Goal: Check status: Check status

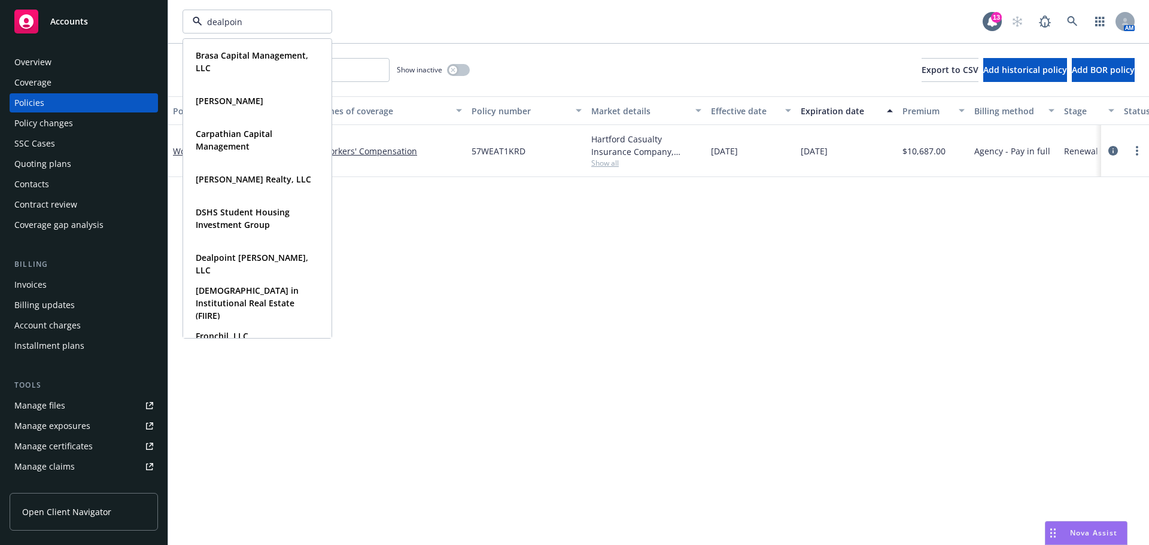
type input "dealpoint"
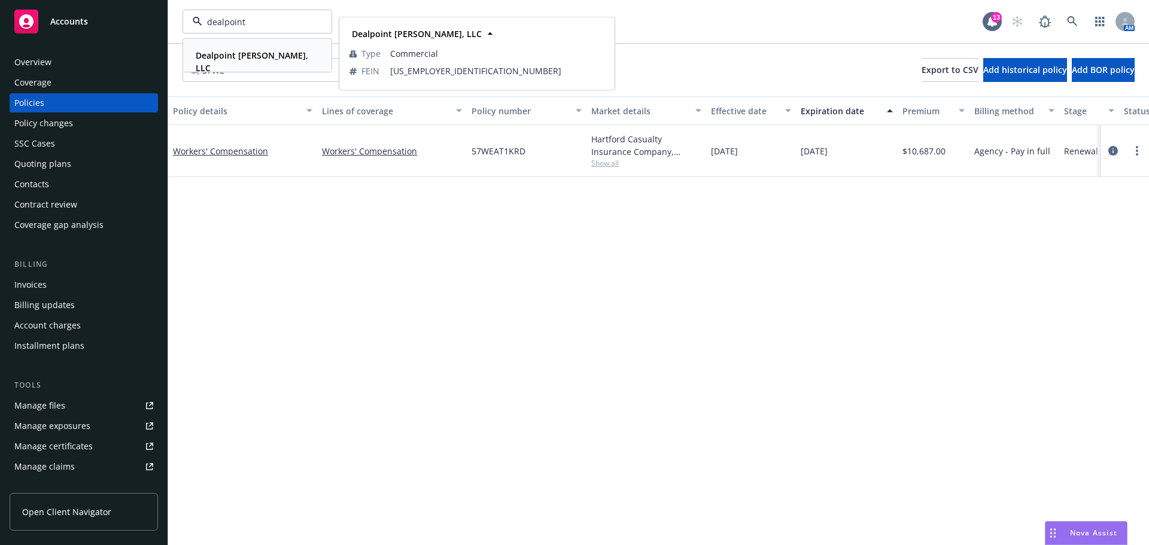
click at [238, 47] on div "Dealpoint [PERSON_NAME], LLC" at bounding box center [255, 62] width 128 height 30
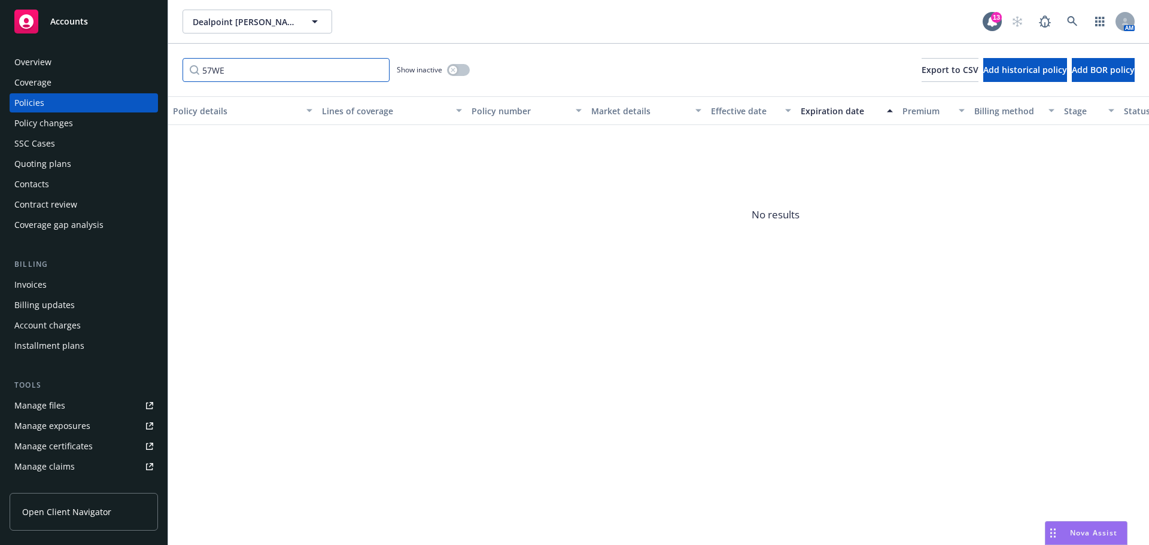
click at [378, 72] on input "57WE" at bounding box center [286, 70] width 207 height 24
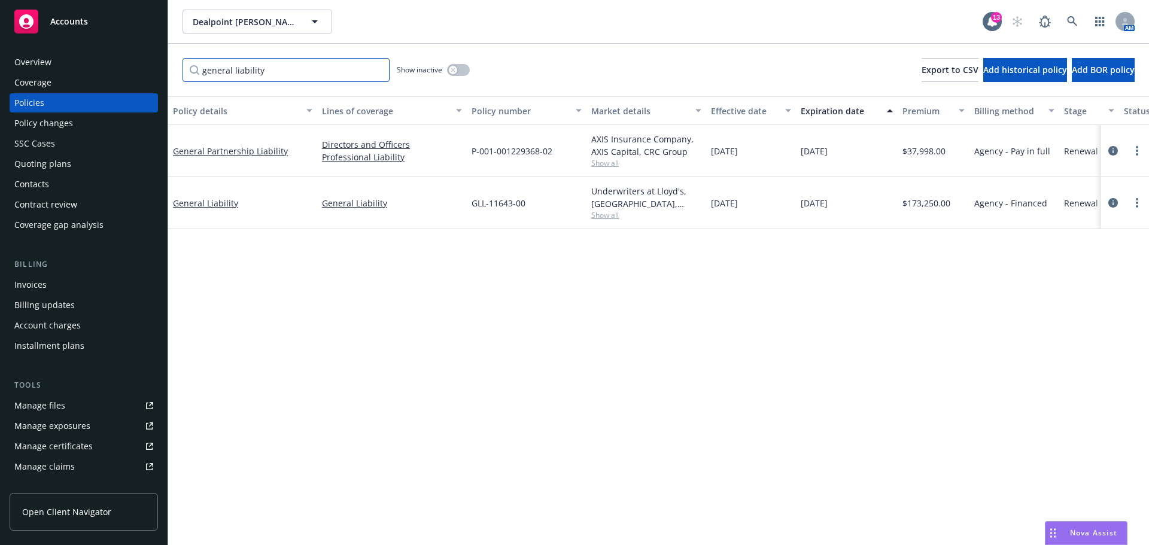
type input "general liability"
drag, startPoint x: 524, startPoint y: 203, endPoint x: 457, endPoint y: 209, distance: 67.3
click at [457, 209] on div "General Liability General Liability GLL-11643-00 Underwriters at Lloyd's, [GEOG…" at bounding box center [775, 203] width 1214 height 52
copy div "GLL-11643-00"
click at [72, 284] on div "Invoices" at bounding box center [83, 284] width 139 height 19
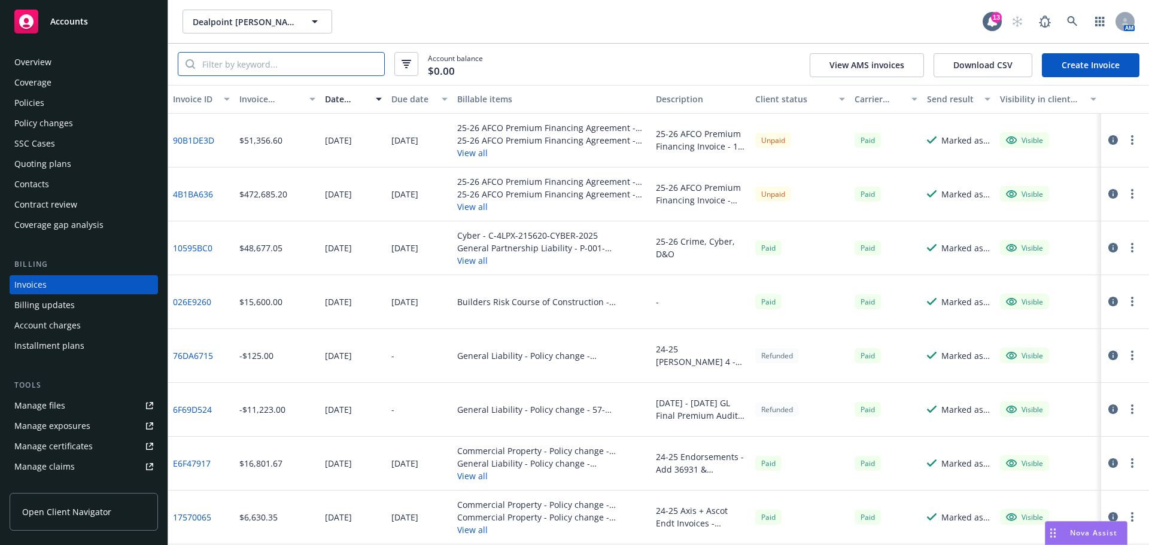
click at [283, 62] on input "search" at bounding box center [289, 64] width 189 height 23
paste input "GLL-11643-00"
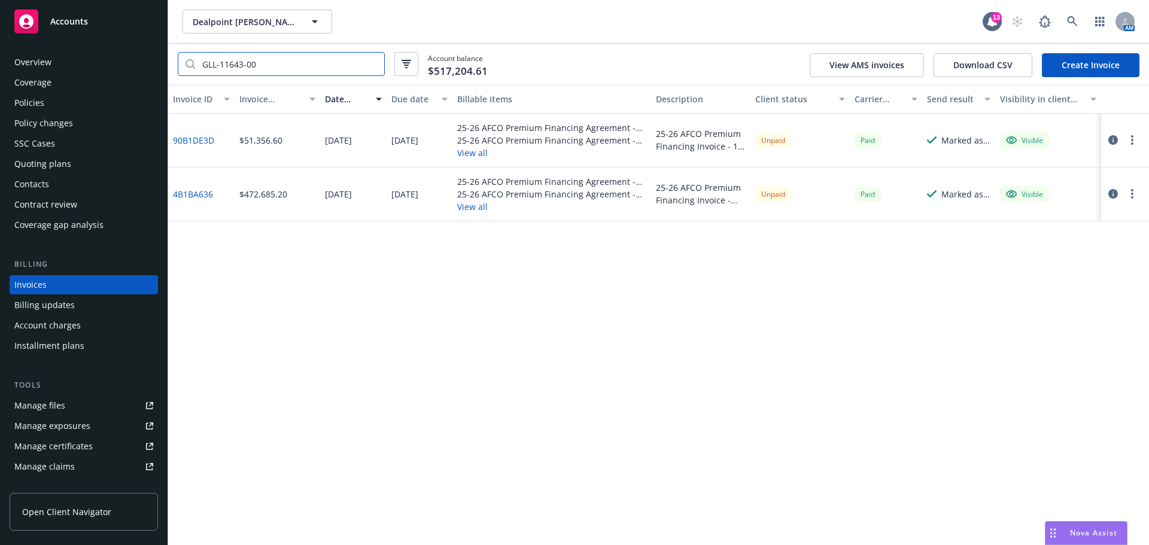
click at [208, 71] on input "GLL-11643-00" at bounding box center [289, 64] width 189 height 23
type input "GLL-11643-00"
click at [195, 197] on link "4B1BA636" at bounding box center [193, 194] width 40 height 13
